Goal: Transaction & Acquisition: Book appointment/travel/reservation

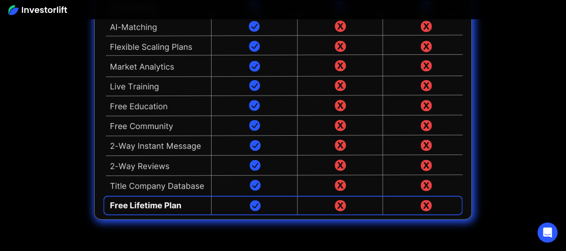
scroll to position [2064, 0]
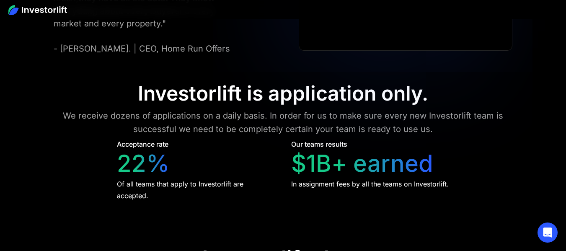
scroll to position [3541, 0]
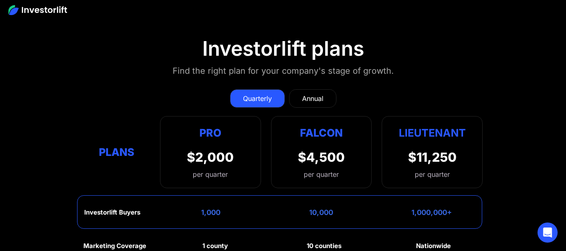
click at [329, 89] on link "Annual" at bounding box center [312, 98] width 47 height 18
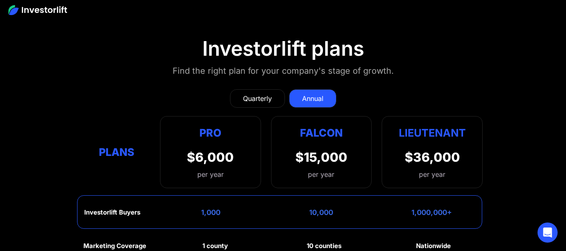
click at [265, 89] on link "Quarterly" at bounding box center [257, 98] width 55 height 18
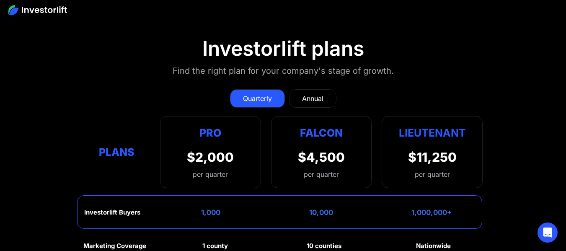
click at [302, 93] on div "Annual" at bounding box center [312, 98] width 21 height 10
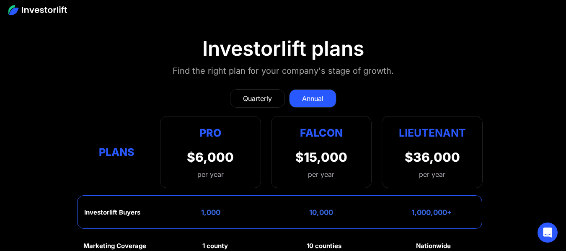
click at [257, 93] on div "Quarterly" at bounding box center [257, 98] width 29 height 10
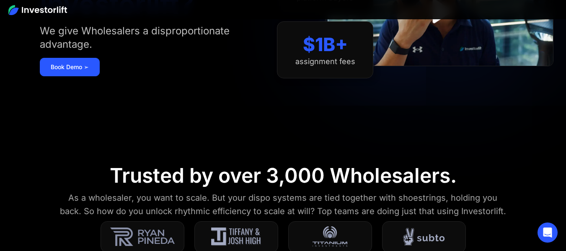
scroll to position [0, 0]
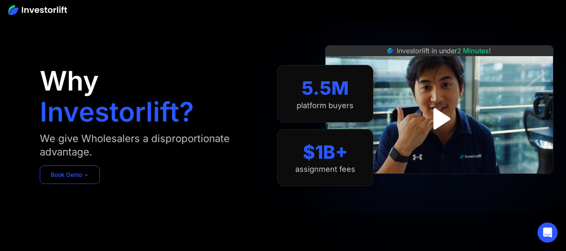
click at [61, 171] on link "Book Demo ➢" at bounding box center [70, 174] width 60 height 18
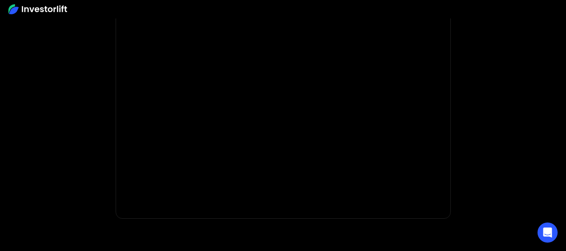
scroll to position [42, 0]
